Goal: Task Accomplishment & Management: Manage account settings

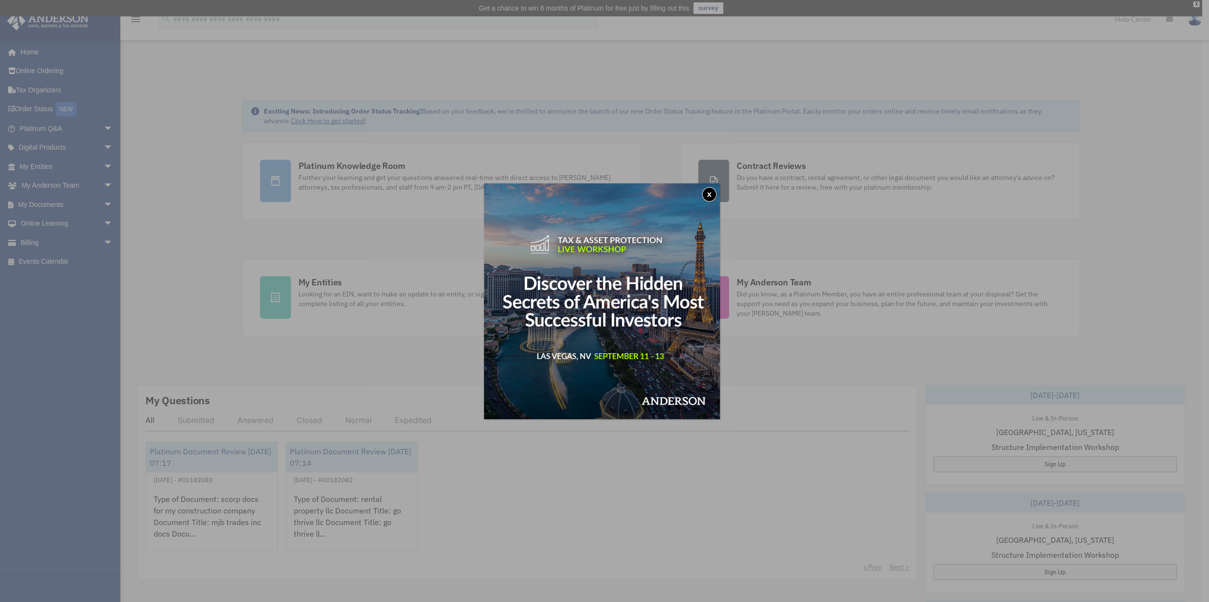
click at [710, 191] on button "x" at bounding box center [709, 194] width 14 height 14
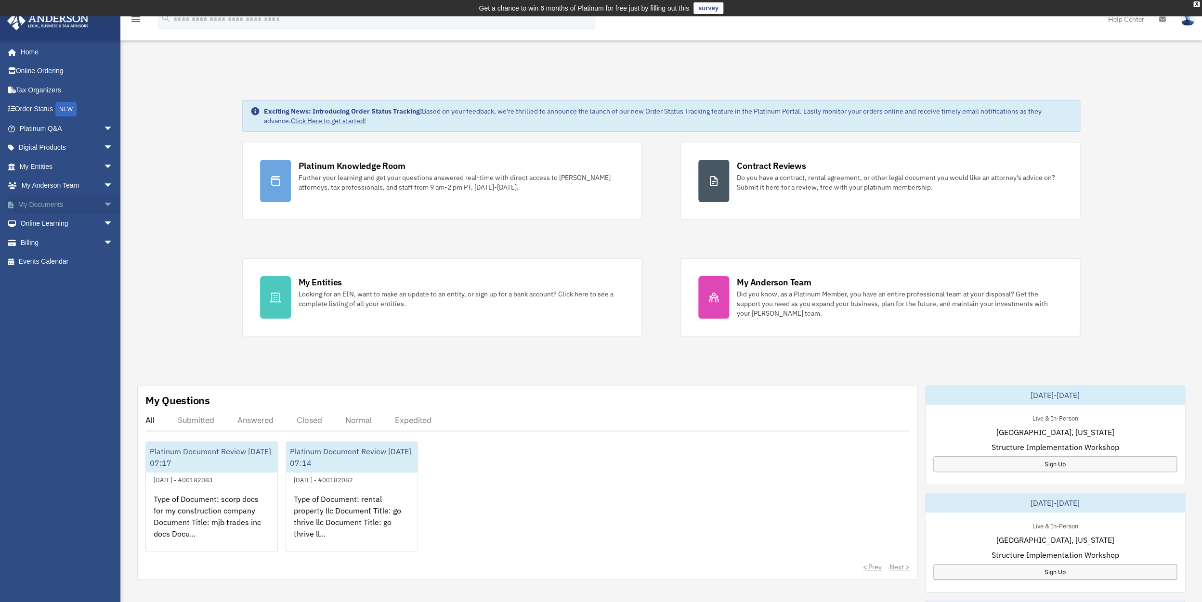
click at [104, 205] on span "arrow_drop_down" at bounding box center [113, 205] width 19 height 20
click at [42, 223] on link "Box" at bounding box center [70, 223] width 114 height 19
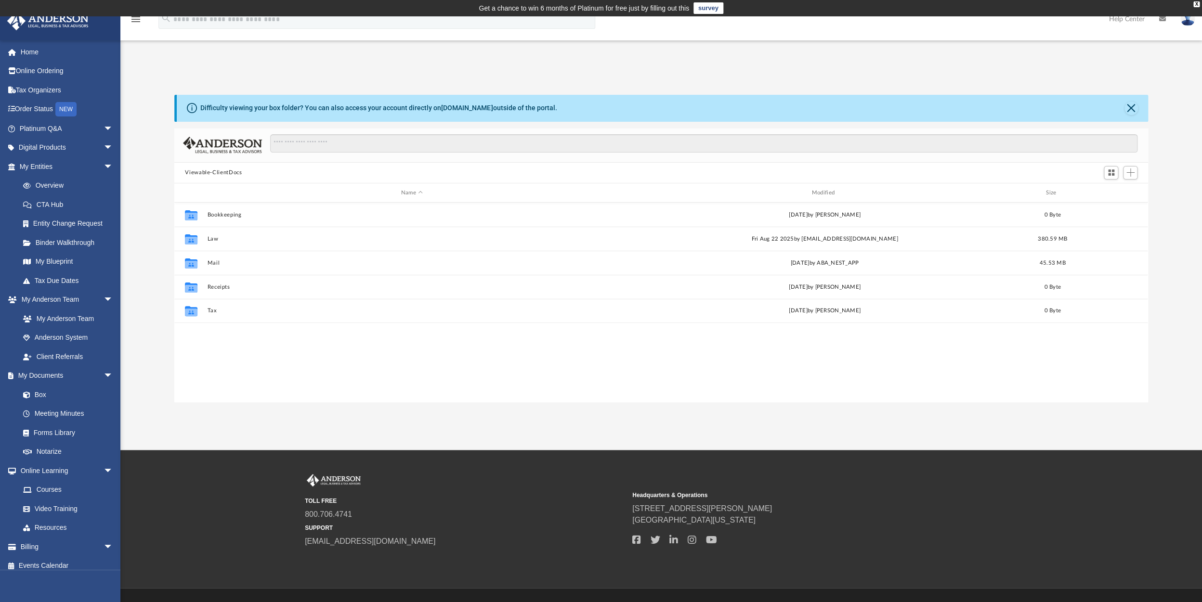
scroll to position [212, 966]
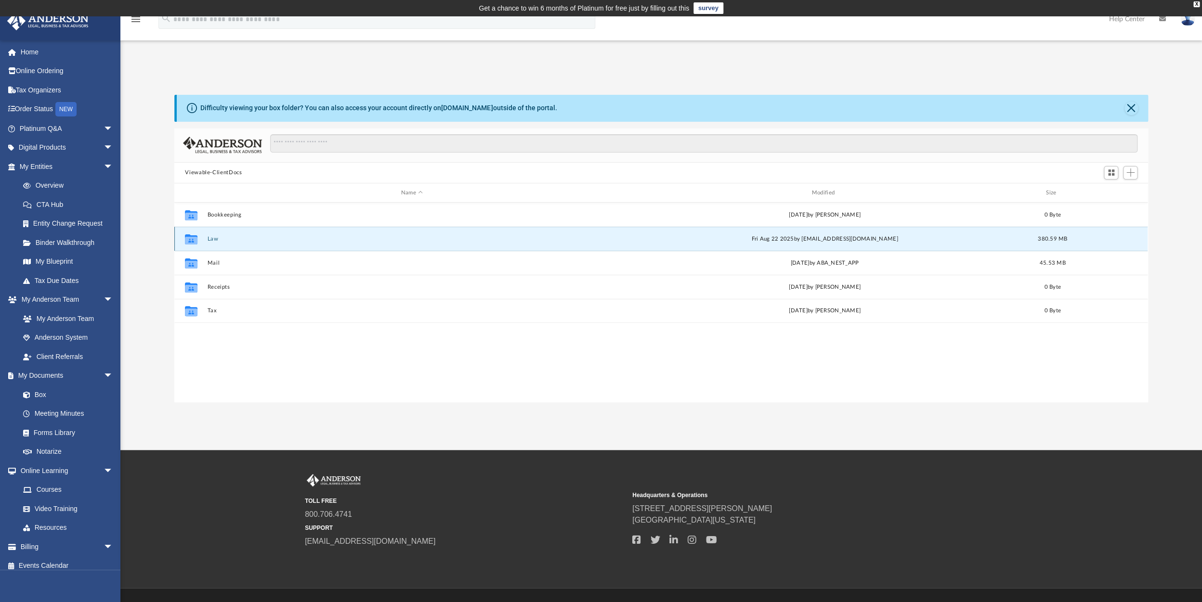
click at [213, 239] on button "Law" at bounding box center [412, 239] width 409 height 6
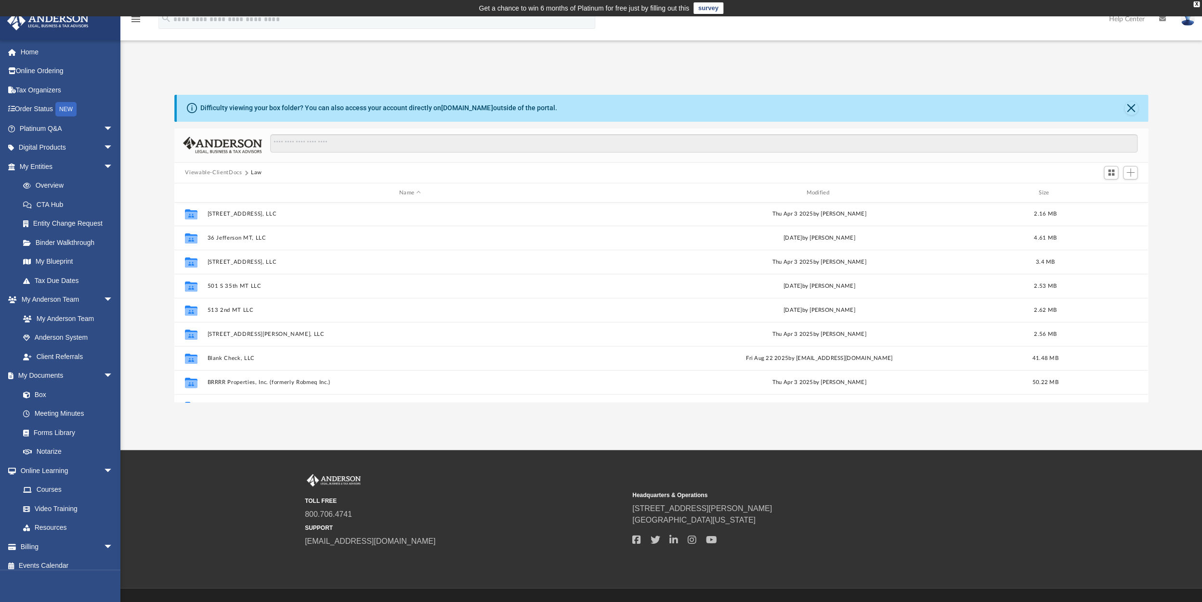
scroll to position [202, 0]
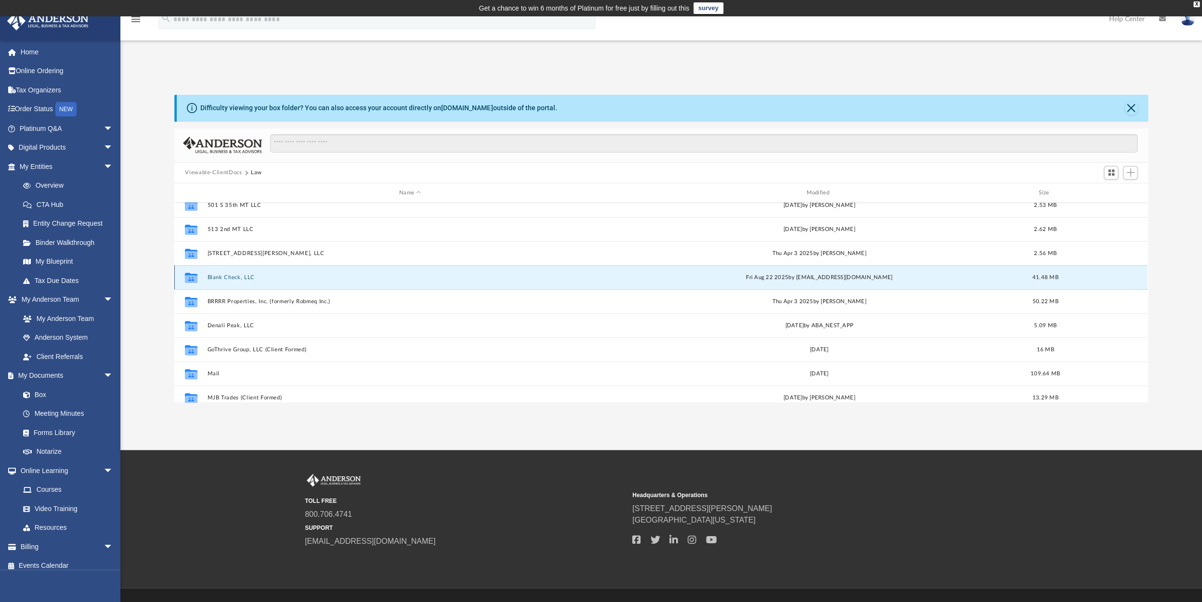
click at [236, 277] on button "Blank Check, LLC" at bounding box center [410, 277] width 405 height 6
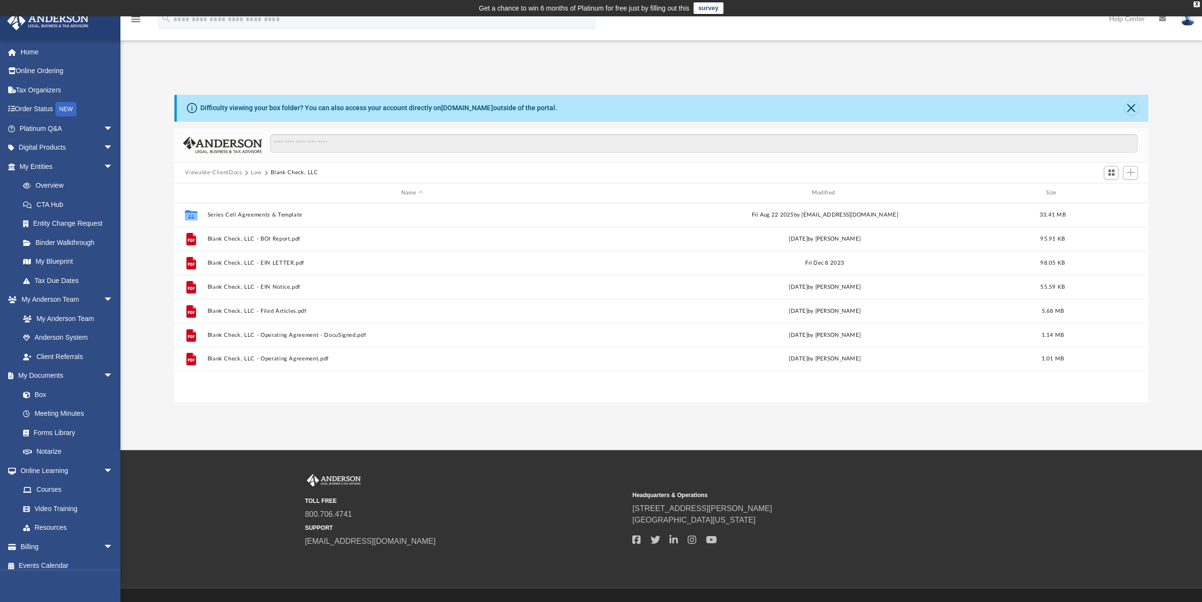
scroll to position [0, 0]
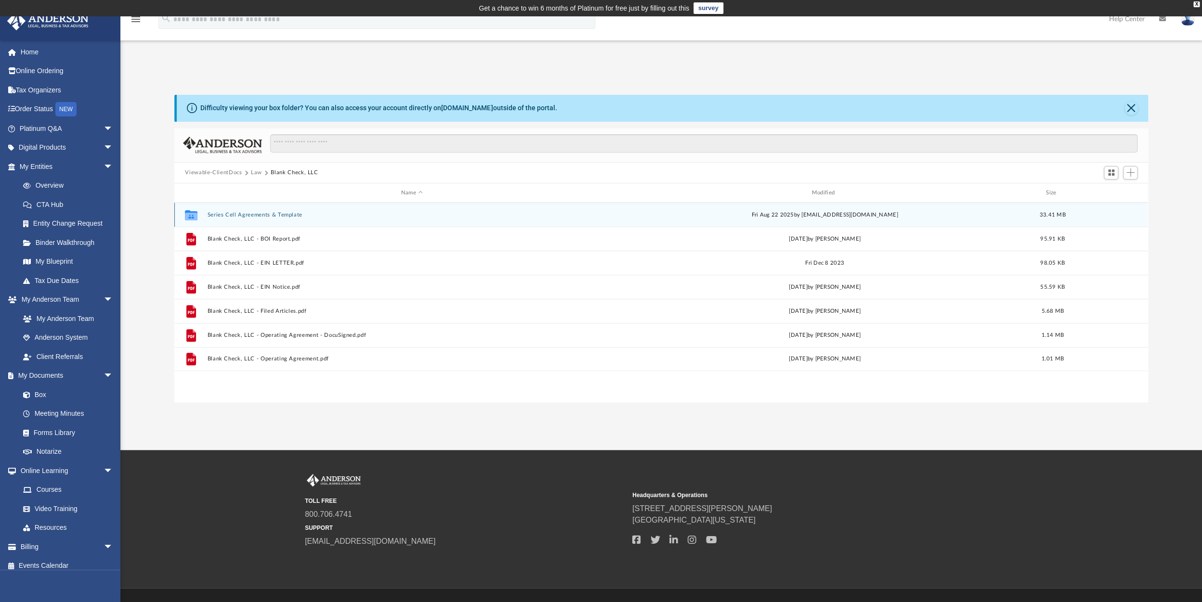
click at [234, 215] on button "Series Cell Agreements & Template" at bounding box center [412, 215] width 409 height 6
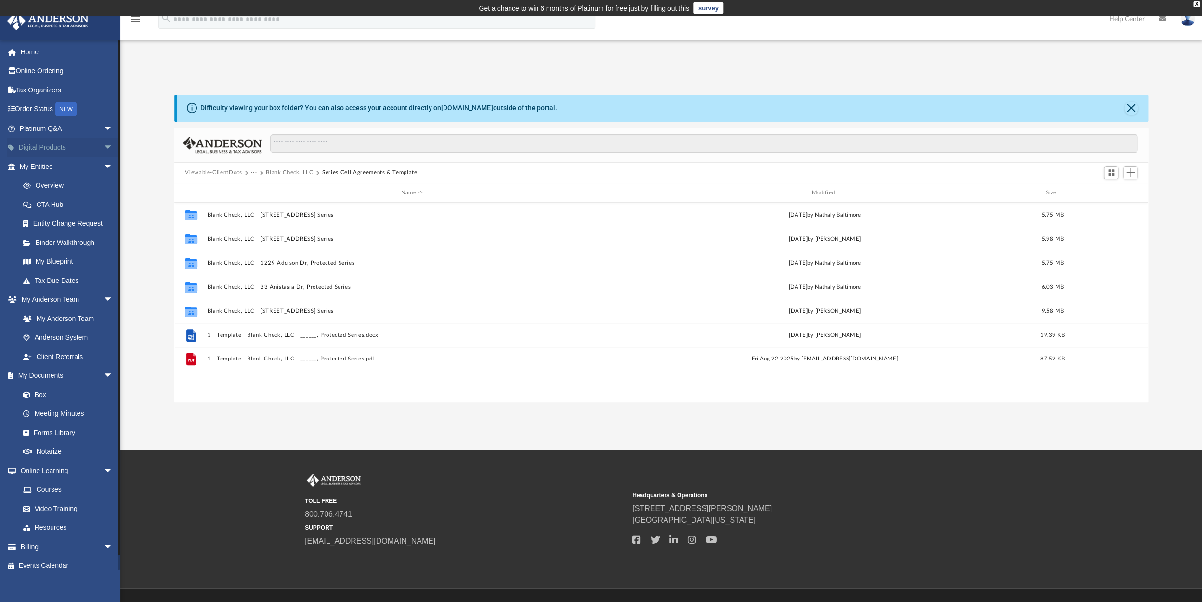
click at [104, 147] on span "arrow_drop_down" at bounding box center [113, 148] width 19 height 20
click at [104, 147] on span "arrow_drop_up" at bounding box center [113, 148] width 19 height 20
click at [104, 147] on span "arrow_drop_down" at bounding box center [113, 148] width 19 height 20
click at [104, 147] on span "arrow_drop_up" at bounding box center [113, 148] width 19 height 20
click at [104, 165] on span "arrow_drop_down" at bounding box center [113, 167] width 19 height 20
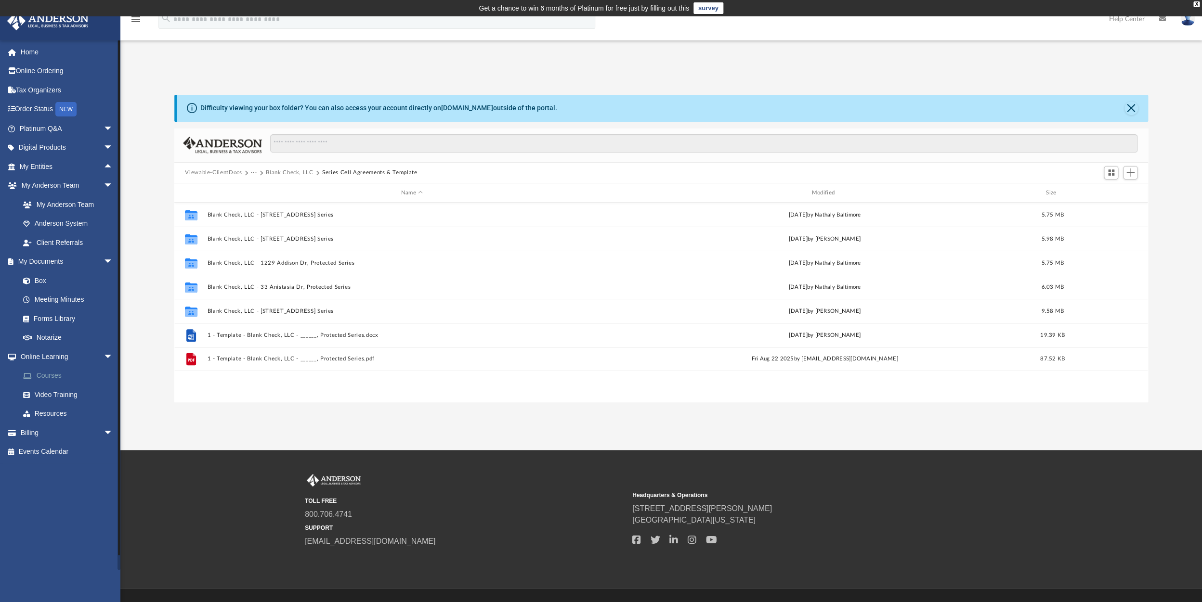
click at [49, 375] on link "Courses" at bounding box center [70, 375] width 114 height 19
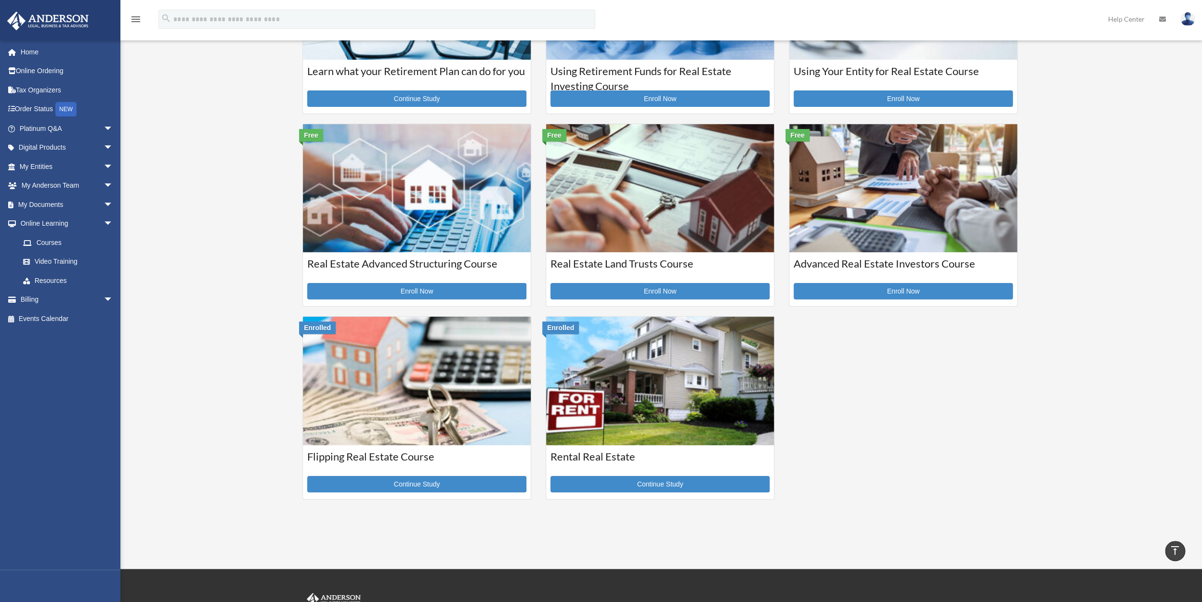
scroll to position [39, 0]
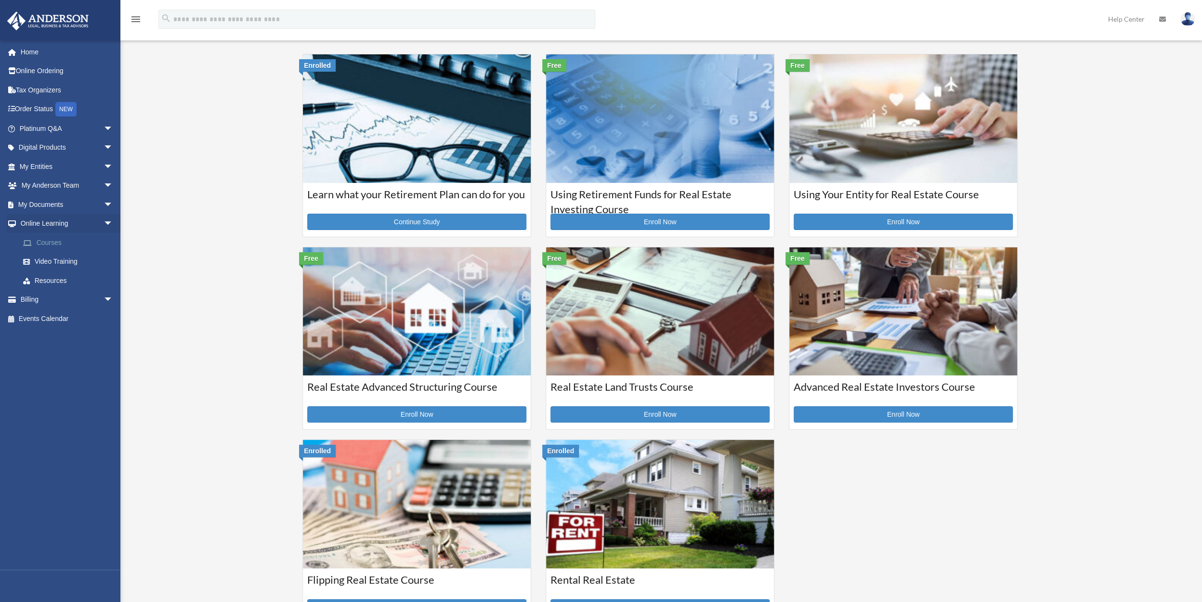
click at [58, 239] on link "Courses" at bounding box center [70, 242] width 114 height 19
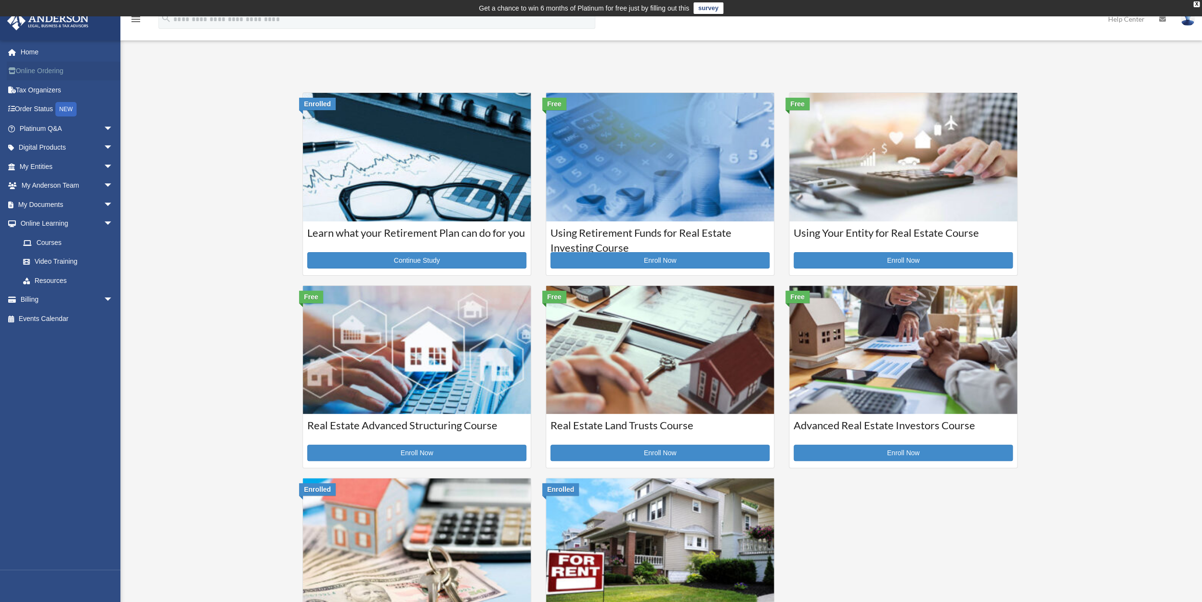
click at [37, 72] on link "Online Ordering" at bounding box center [67, 71] width 121 height 19
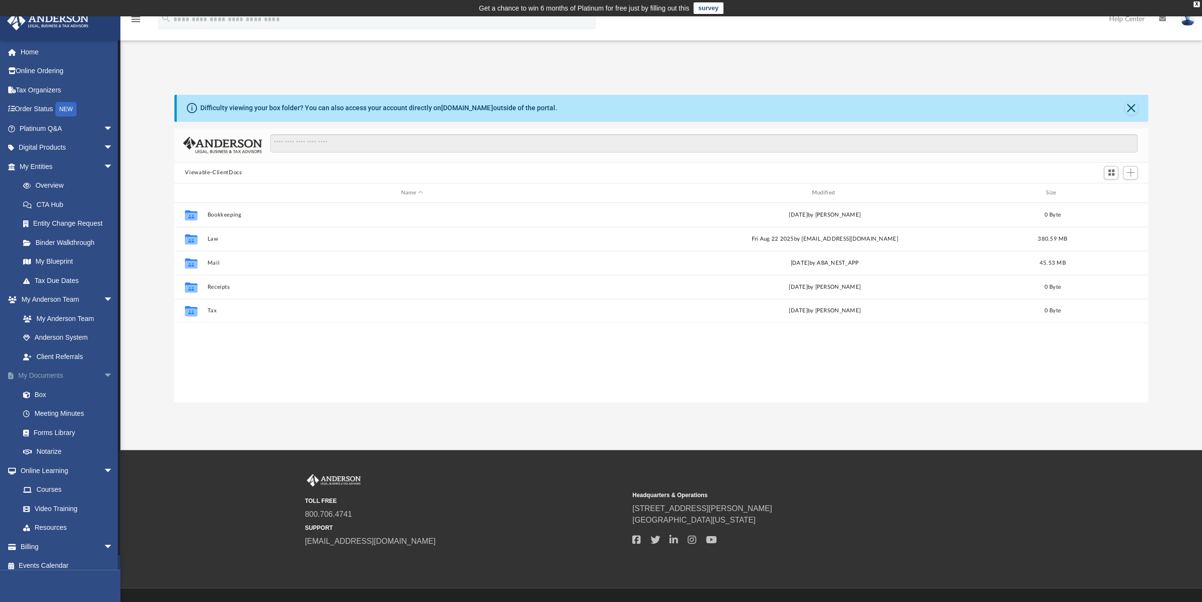
scroll to position [7, 0]
click at [39, 541] on link "Billing arrow_drop_down" at bounding box center [67, 539] width 121 height 19
click at [104, 537] on span "arrow_drop_down" at bounding box center [113, 540] width 19 height 20
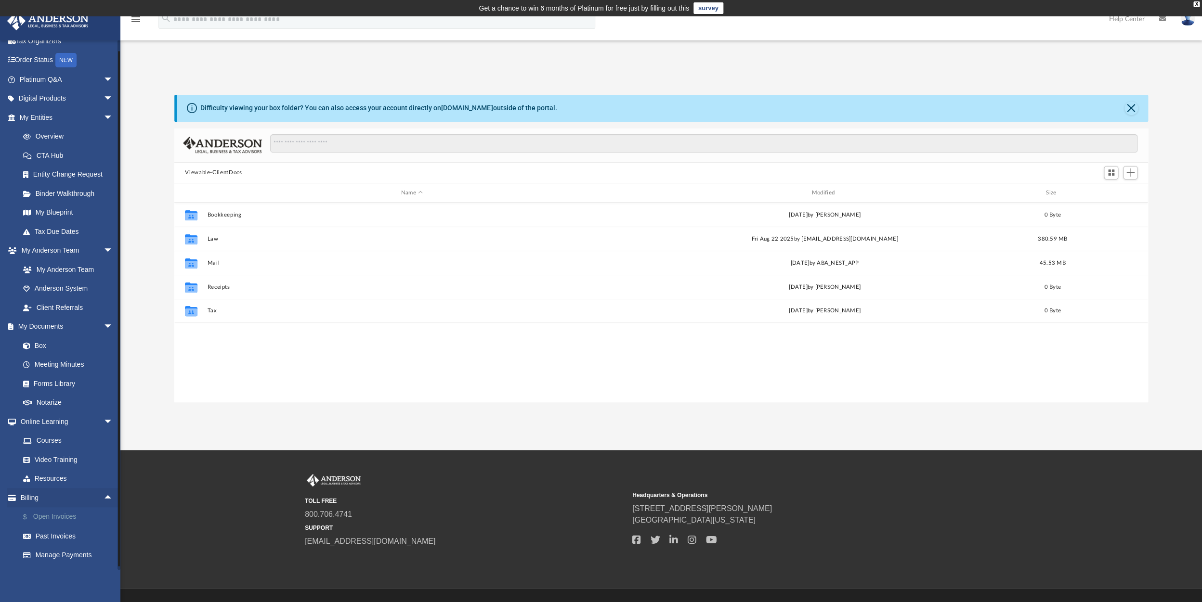
click at [58, 514] on link "$ Open Invoices" at bounding box center [70, 518] width 114 height 20
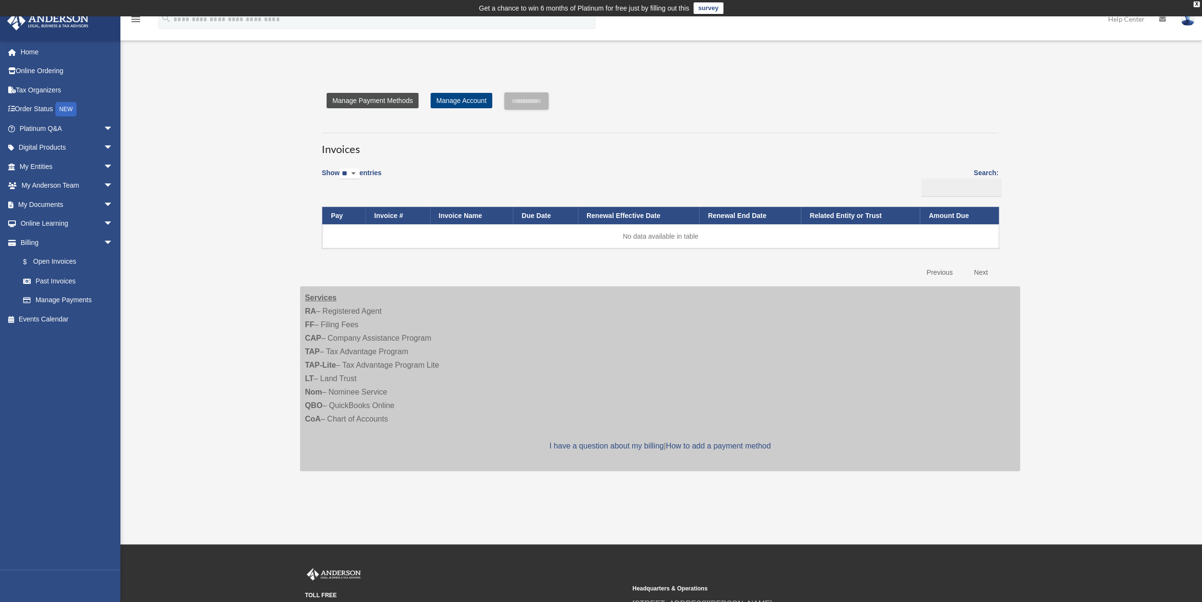
click at [369, 97] on link "Manage Payment Methods" at bounding box center [372, 100] width 92 height 15
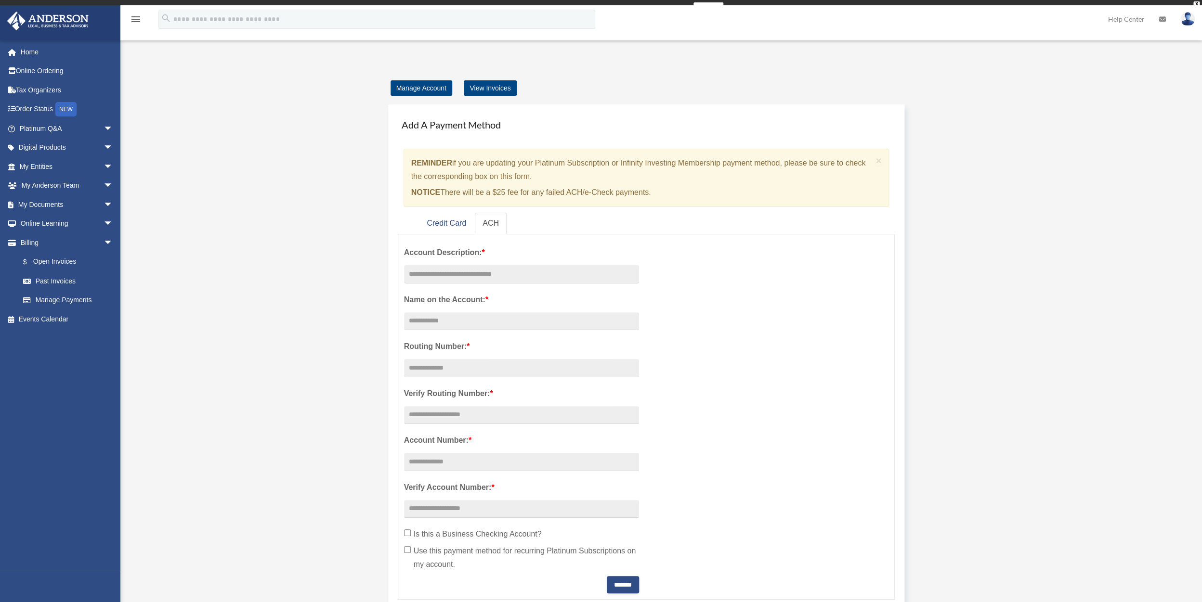
click at [412, 86] on div "Add Card date_range Published on Last updated [DATE] [DATE] by [PERSON_NAME] [P…" at bounding box center [660, 578] width 734 height 1016
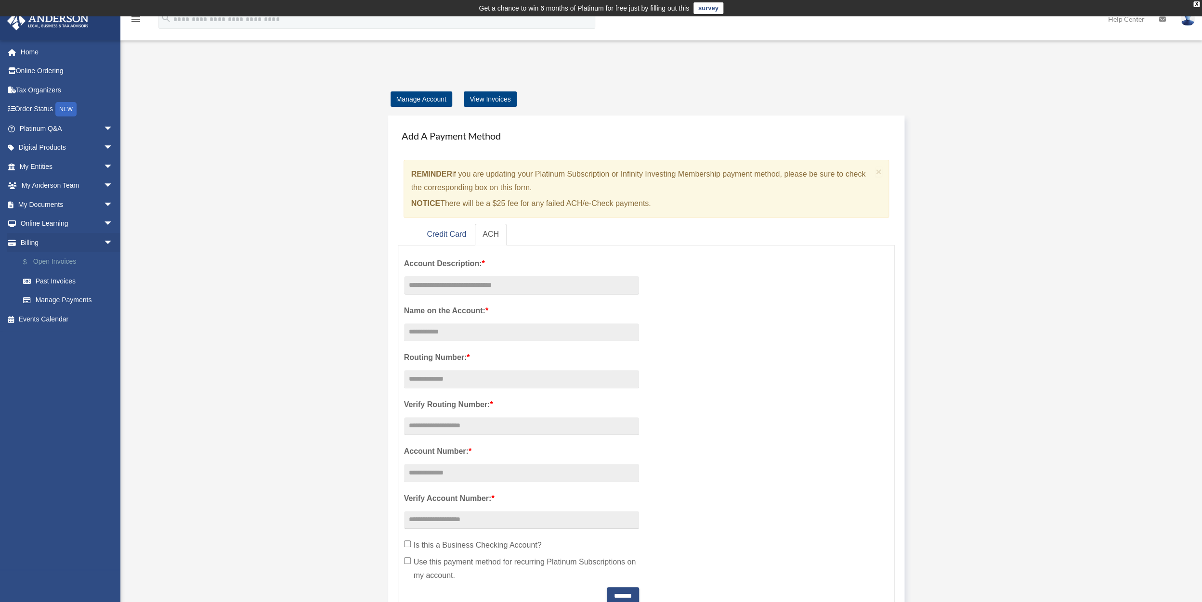
click at [57, 260] on link "$ Open Invoices" at bounding box center [70, 262] width 114 height 20
